Goal: Information Seeking & Learning: Learn about a topic

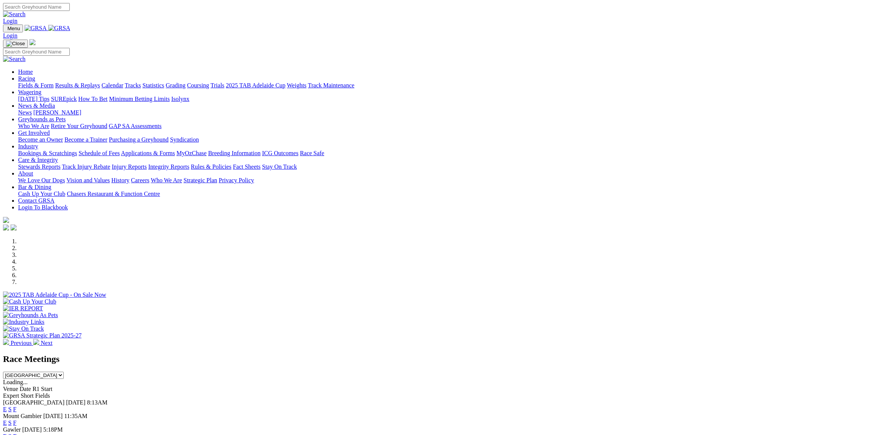
select select "NSW"
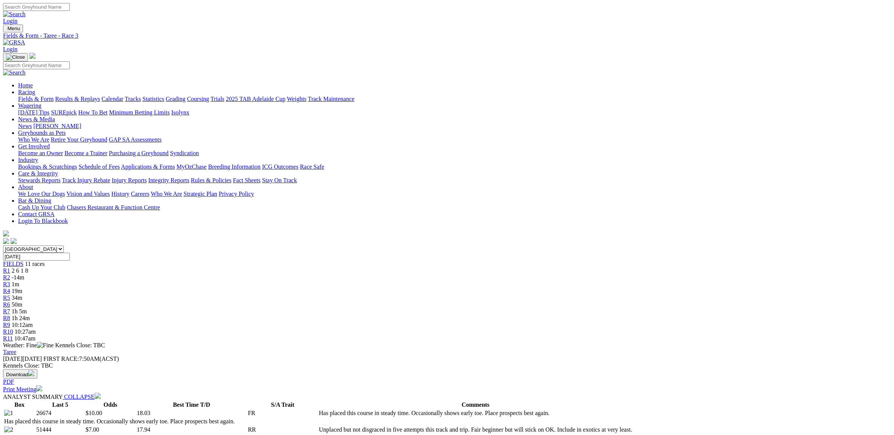
select select "10"
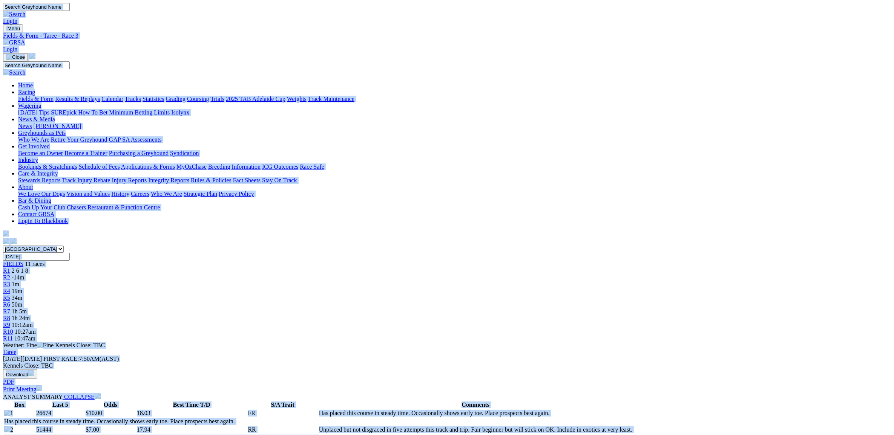
click at [25, 39] on img at bounding box center [14, 42] width 22 height 7
